Goal: Task Accomplishment & Management: Complete application form

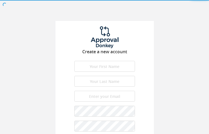
type input "JqlixUdIk"
type input "dUYRsKsSqyIqnO"
type input "[EMAIL_ADDRESS][DOMAIN_NAME]"
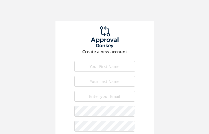
type input "UcrPHOTuhYYefWYT"
type input "ZNwMhnmsStj"
type input "[EMAIL_ADDRESS][DOMAIN_NAME]"
